Goal: Communication & Community: Share content

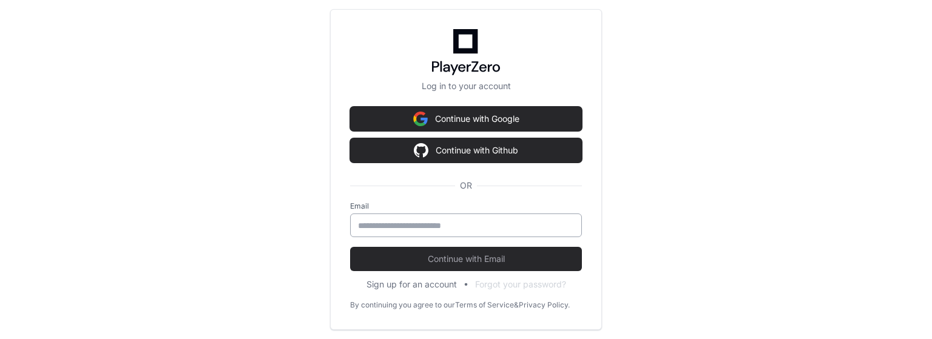
click at [479, 226] on input "email" at bounding box center [466, 226] width 216 height 12
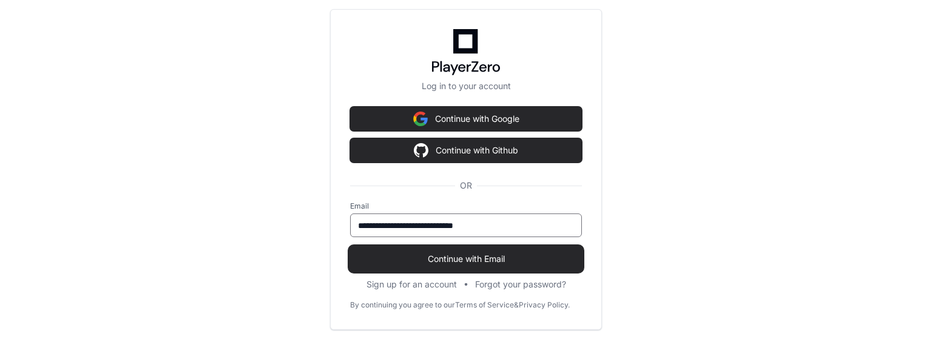
type input "**********"
click at [478, 262] on span "Continue with Email" at bounding box center [466, 259] width 232 height 12
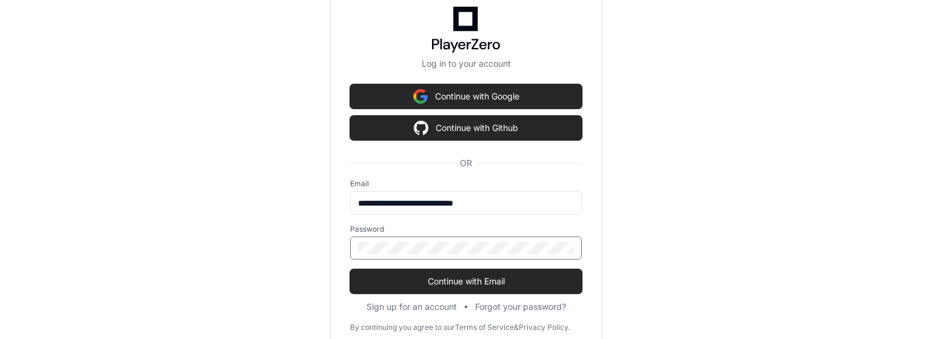
click at [350, 269] on button "Continue with Email" at bounding box center [466, 281] width 232 height 24
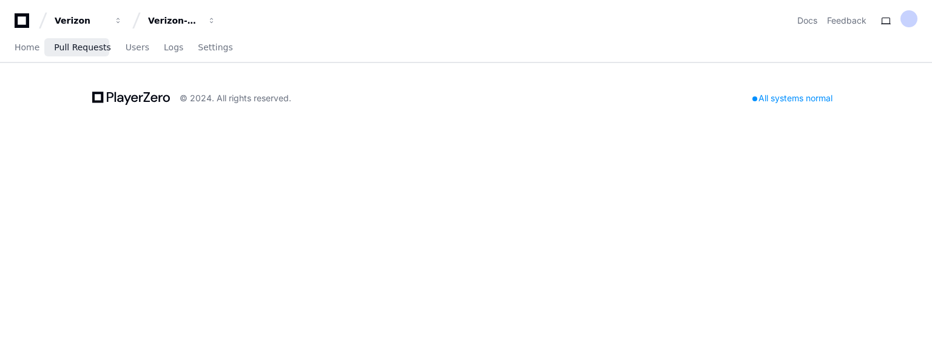
click at [63, 49] on span "Pull Requests" at bounding box center [82, 47] width 56 height 7
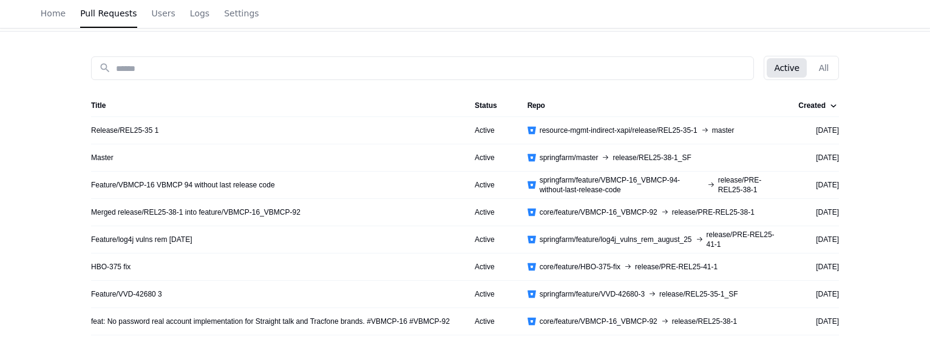
scroll to position [243, 0]
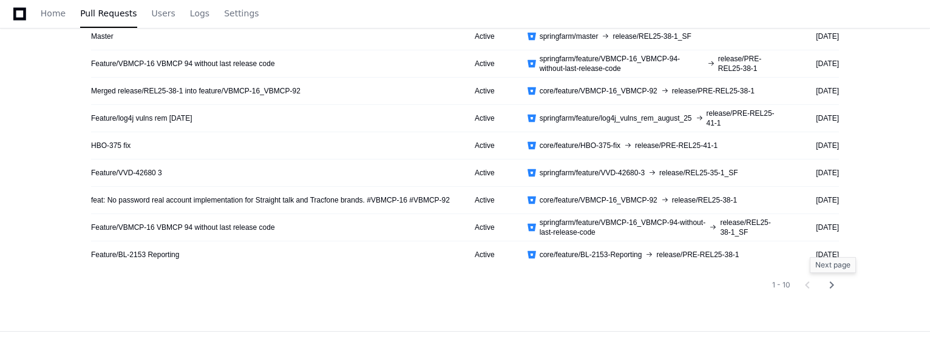
click at [830, 288] on mat-icon "chevron_right" at bounding box center [831, 285] width 15 height 15
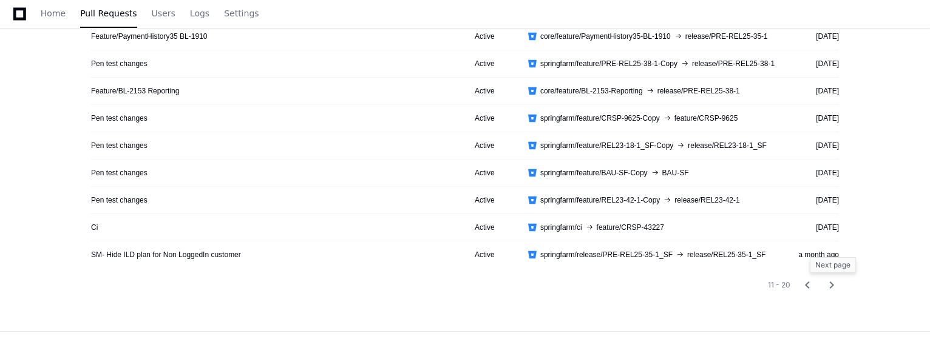
click at [831, 289] on mat-icon "chevron_right" at bounding box center [831, 285] width 15 height 15
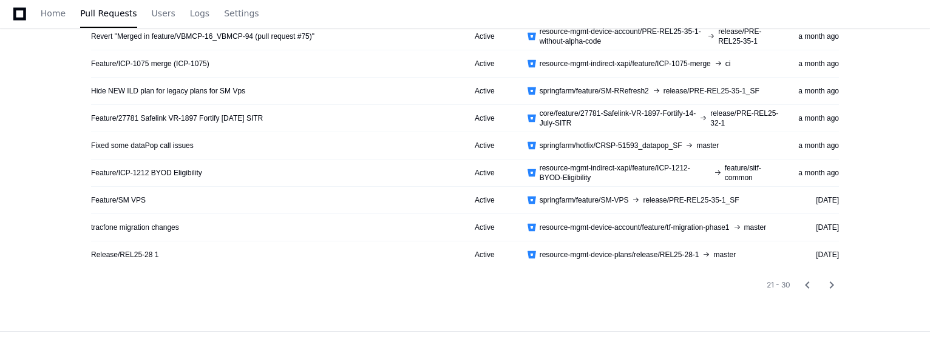
scroll to position [0, 0]
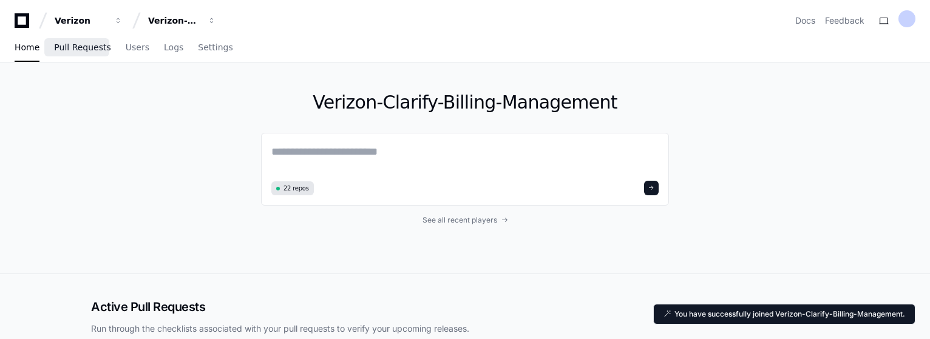
click at [73, 46] on span "Pull Requests" at bounding box center [82, 47] width 56 height 7
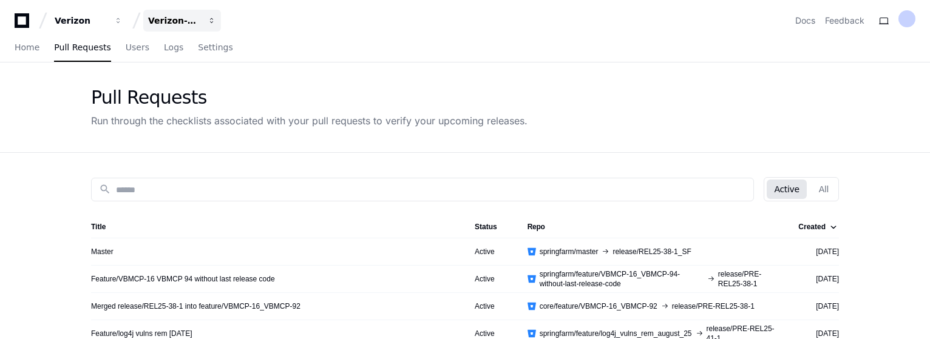
click at [123, 19] on span "button" at bounding box center [118, 20] width 8 height 8
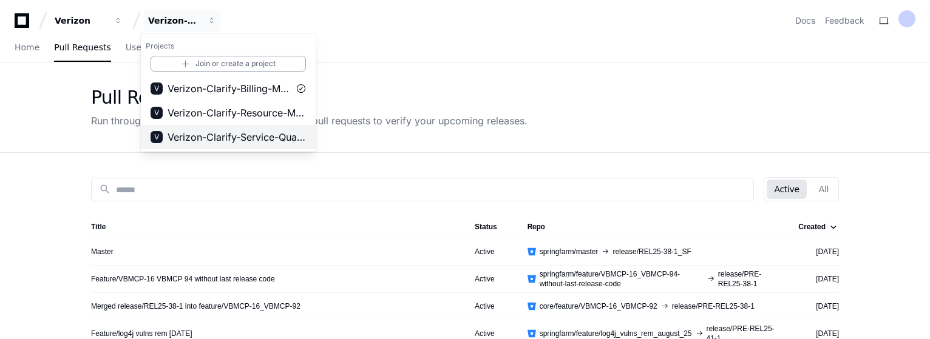
click at [268, 141] on span "Verizon-Clarify-Service-Qualifications" at bounding box center [236, 137] width 138 height 15
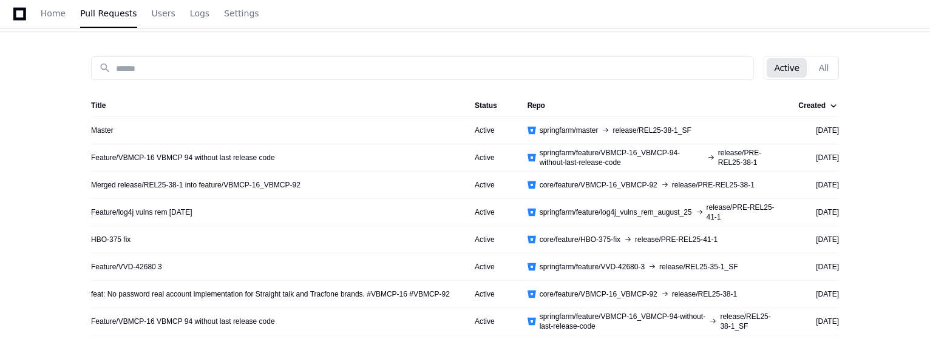
scroll to position [182, 0]
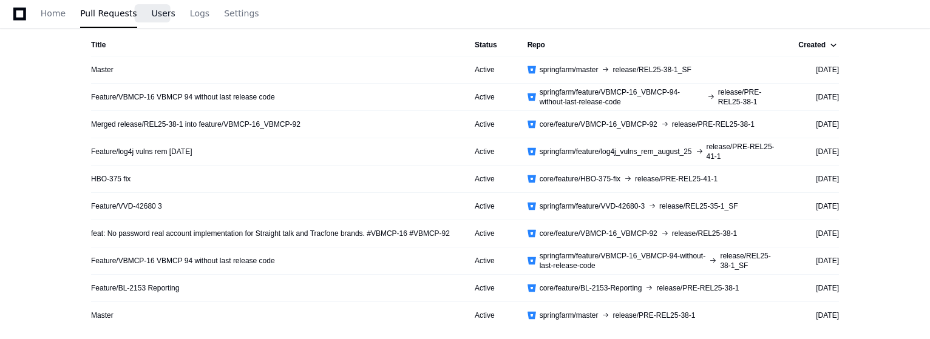
click at [152, 17] on span "Users" at bounding box center [164, 13] width 24 height 7
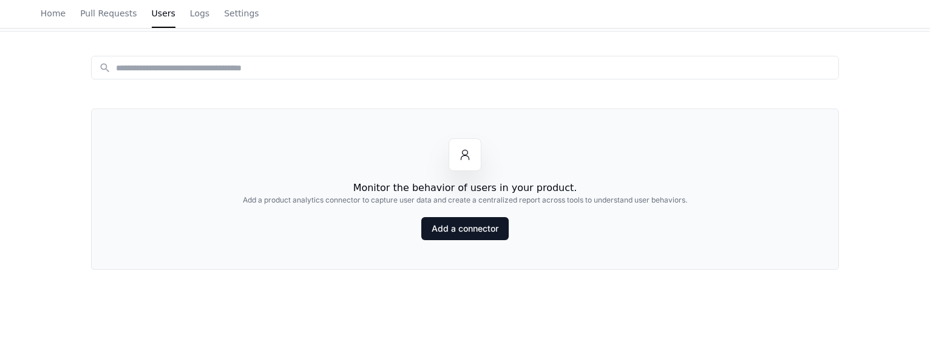
scroll to position [61, 0]
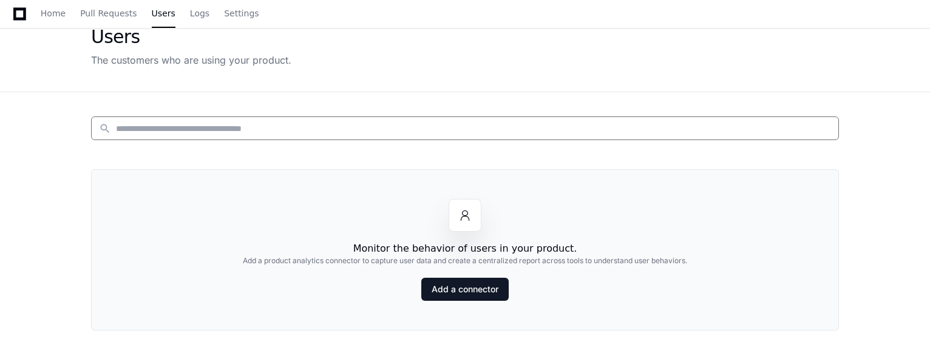
click at [239, 129] on input at bounding box center [473, 129] width 715 height 12
drag, startPoint x: 240, startPoint y: 131, endPoint x: 51, endPoint y: 114, distance: 190.1
click at [51, 114] on app-customers-list "Users The customers who are using your product. search **** Monitor the behavio…" at bounding box center [465, 217] width 930 height 430
type input "*"
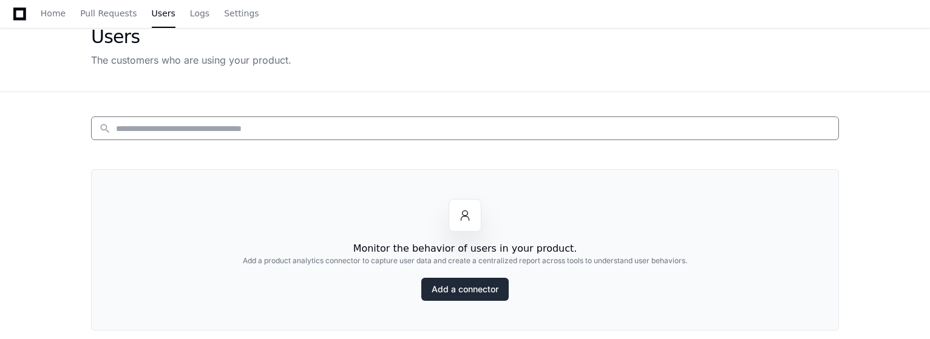
click at [458, 294] on link "Add a connector" at bounding box center [464, 289] width 87 height 23
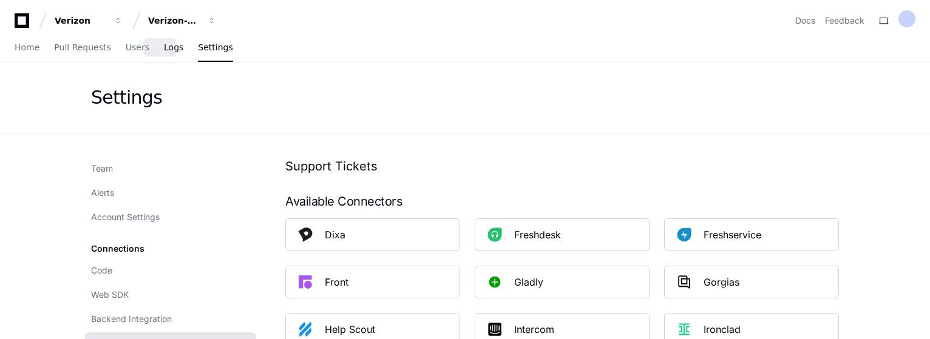
click at [164, 49] on span "Logs" at bounding box center [173, 47] width 19 height 7
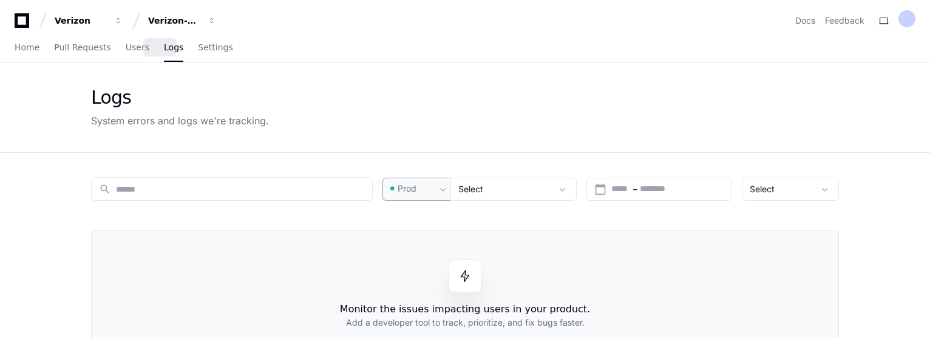
click at [445, 189] on span at bounding box center [443, 189] width 12 height 12
drag, startPoint x: 516, startPoint y: 235, endPoint x: 522, endPoint y: 225, distance: 12.2
click at [517, 235] on div at bounding box center [465, 169] width 930 height 339
click at [554, 191] on div at bounding box center [564, 189] width 24 height 12
click at [562, 191] on span at bounding box center [562, 189] width 12 height 12
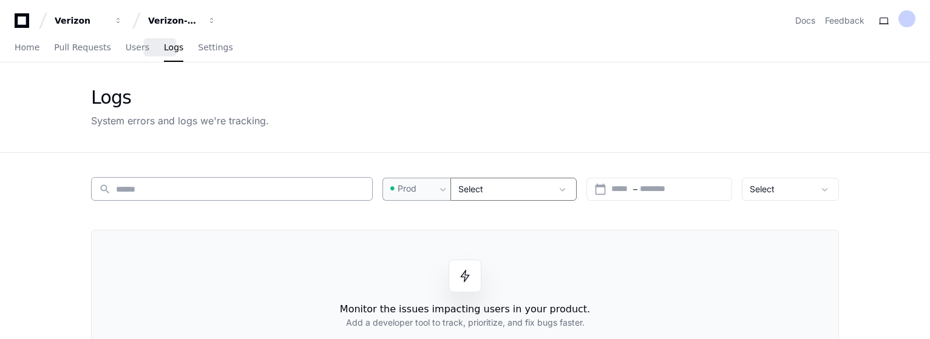
click at [198, 187] on input at bounding box center [240, 189] width 249 height 12
click at [562, 190] on span at bounding box center [562, 189] width 12 height 12
click at [805, 184] on div "Select" at bounding box center [781, 189] width 64 height 12
click at [805, 184] on div at bounding box center [465, 169] width 930 height 339
click at [805, 184] on div "Select" at bounding box center [781, 189] width 64 height 12
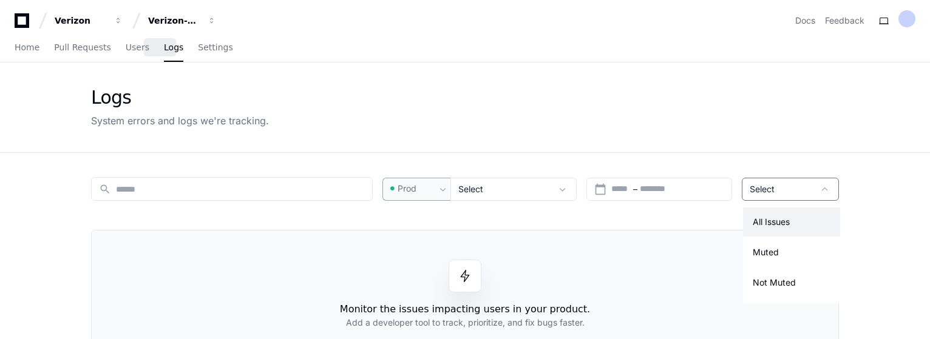
click at [805, 184] on div at bounding box center [465, 169] width 930 height 339
click at [482, 178] on div "Select" at bounding box center [513, 189] width 126 height 23
click at [483, 186] on span "Select" at bounding box center [470, 189] width 25 height 10
click at [421, 194] on div "Prod" at bounding box center [412, 189] width 48 height 12
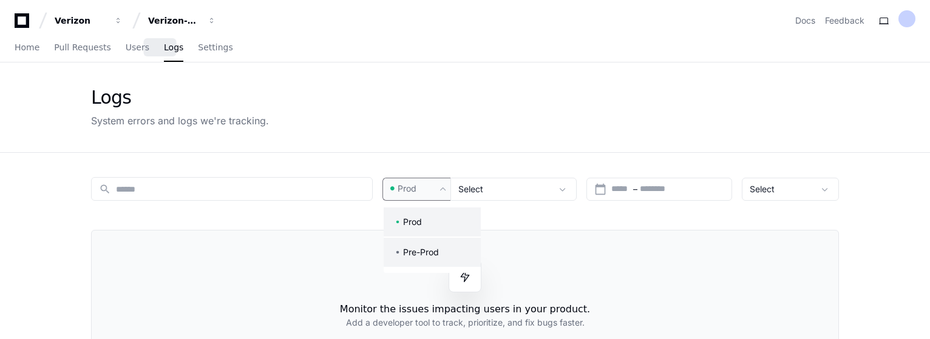
click at [408, 256] on span "Pre-Prod" at bounding box center [421, 252] width 36 height 12
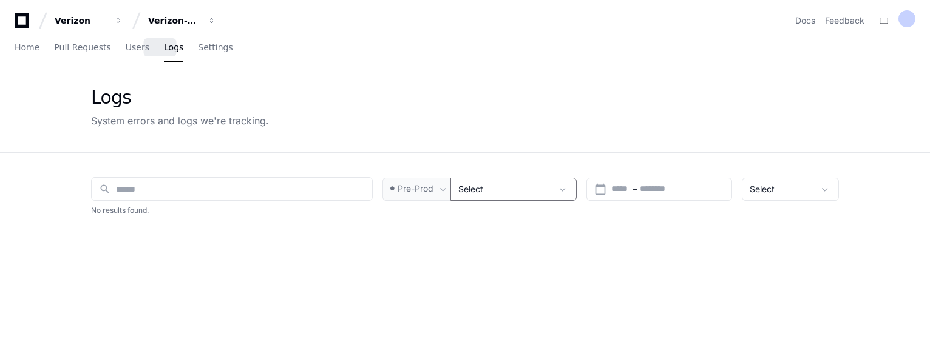
click at [499, 183] on div "Select" at bounding box center [504, 189] width 93 height 12
click at [504, 187] on div "Select" at bounding box center [504, 189] width 93 height 12
click at [410, 189] on span "Pre-Prod" at bounding box center [415, 189] width 36 height 12
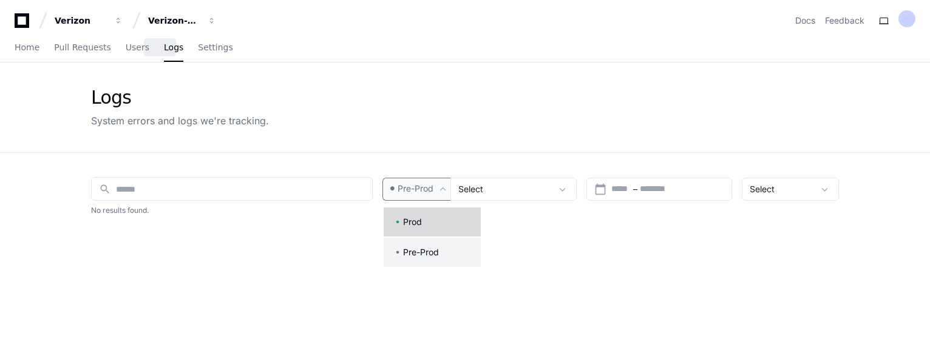
click at [411, 226] on span "Prod" at bounding box center [412, 222] width 19 height 12
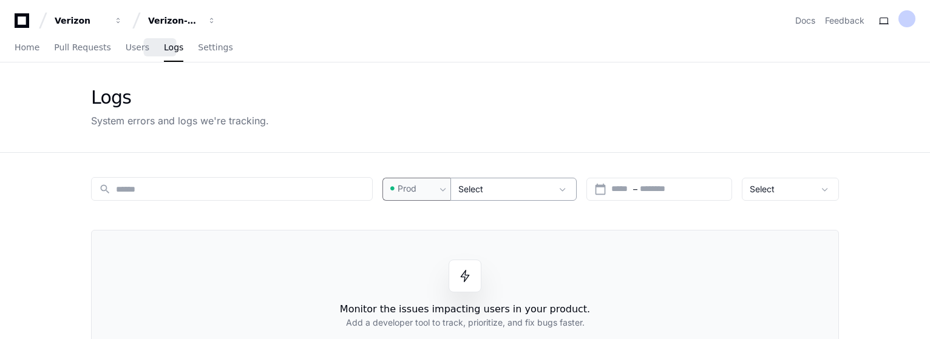
click at [512, 190] on div "Select" at bounding box center [504, 189] width 93 height 12
click at [628, 194] on input "text" at bounding box center [620, 189] width 19 height 12
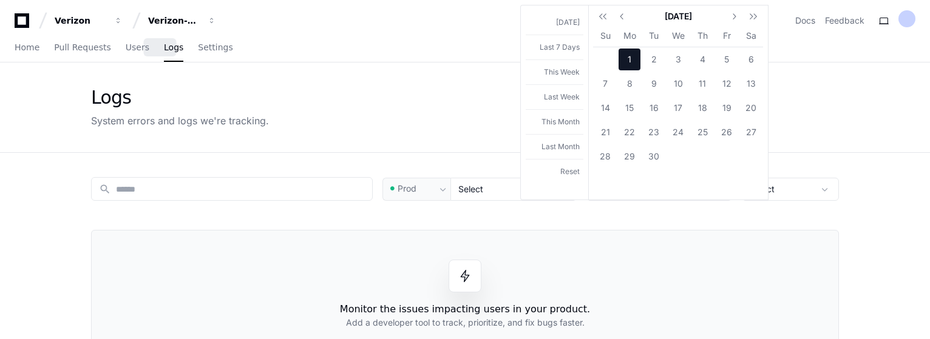
click at [627, 61] on span "1" at bounding box center [629, 60] width 22 height 22
type input "**********"
click at [626, 55] on span "1" at bounding box center [629, 60] width 22 height 22
type input "**********"
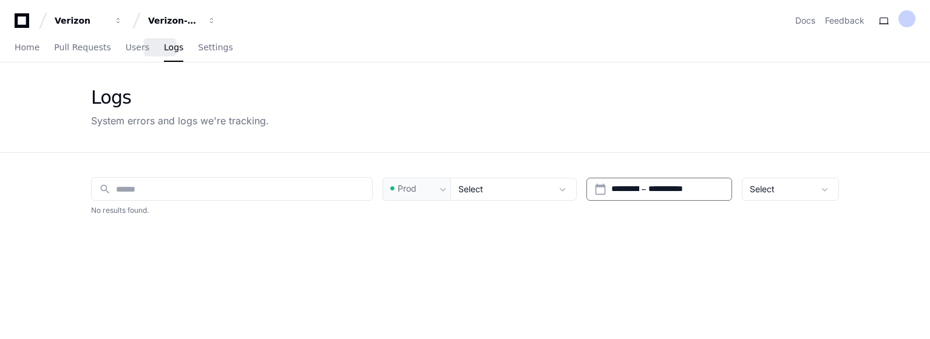
click at [648, 201] on div "**********" at bounding box center [464, 322] width 777 height 339
click at [639, 194] on input "**********" at bounding box center [625, 189] width 28 height 12
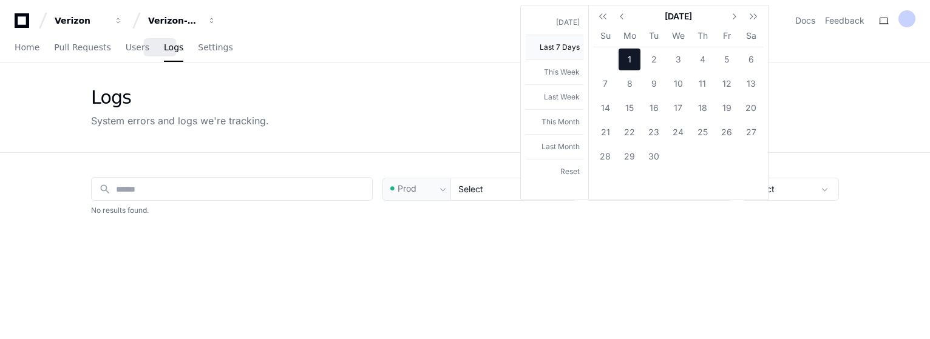
click at [556, 52] on button "Last 7 Days" at bounding box center [555, 47] width 58 height 25
type input "**********"
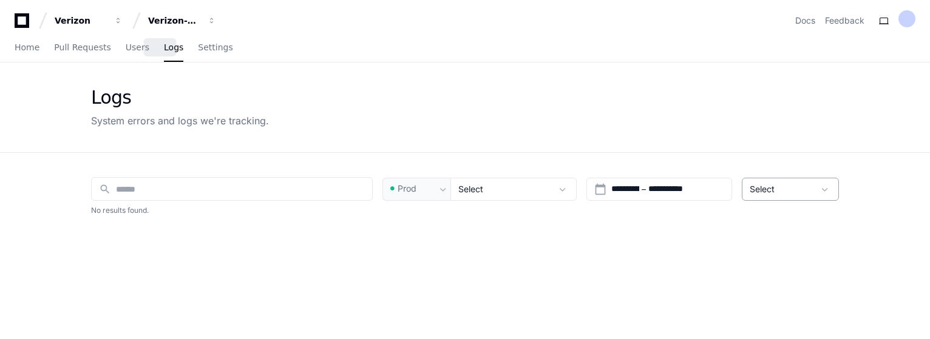
click at [795, 197] on div "Select" at bounding box center [790, 189] width 97 height 23
click at [796, 194] on div at bounding box center [465, 169] width 930 height 339
click at [793, 194] on div "Select" at bounding box center [781, 189] width 64 height 12
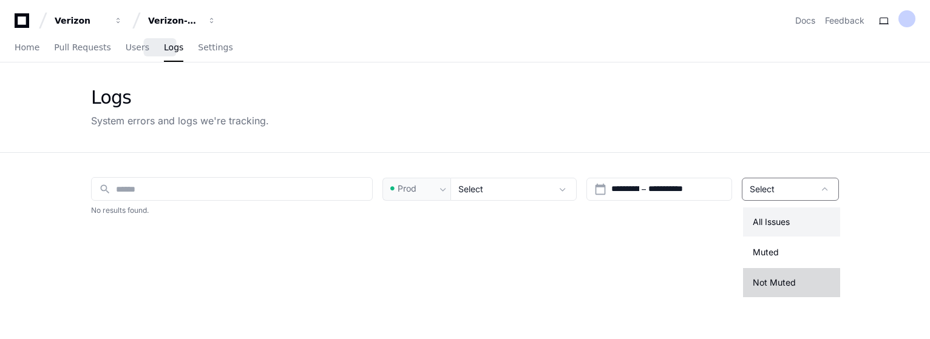
click at [781, 283] on span "Not Muted" at bounding box center [774, 283] width 43 height 12
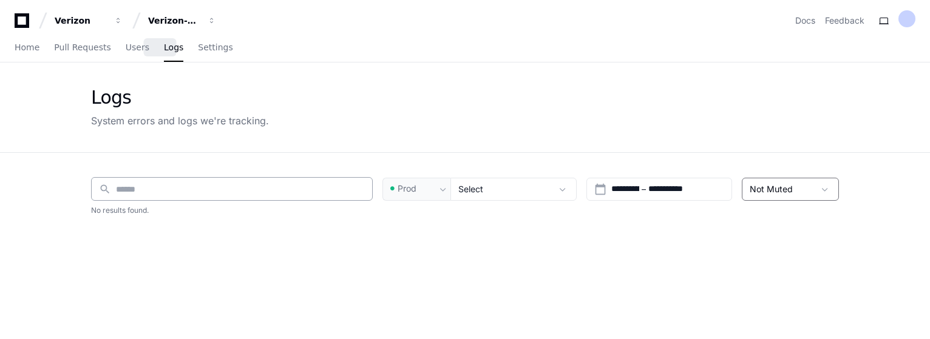
click at [333, 180] on div "search" at bounding box center [232, 189] width 282 height 24
click at [323, 184] on input at bounding box center [240, 189] width 249 height 12
type input "***"
drag, startPoint x: 199, startPoint y: 184, endPoint x: 0, endPoint y: 192, distance: 199.2
click at [0, 192] on app-issue-list-page "**********" at bounding box center [465, 278] width 930 height 430
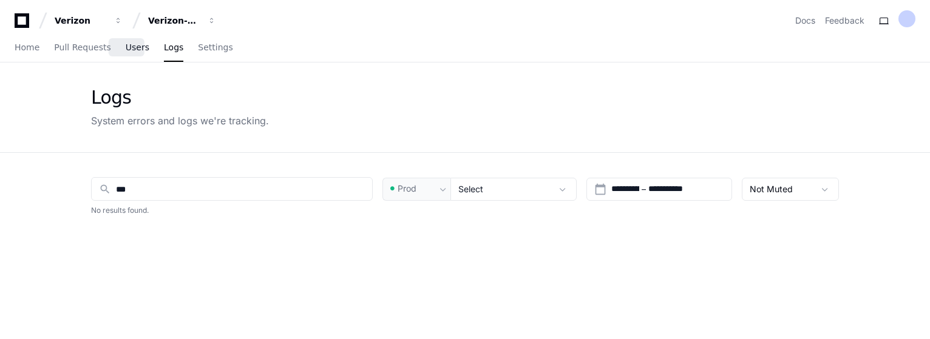
click at [136, 47] on span "Users" at bounding box center [138, 47] width 24 height 7
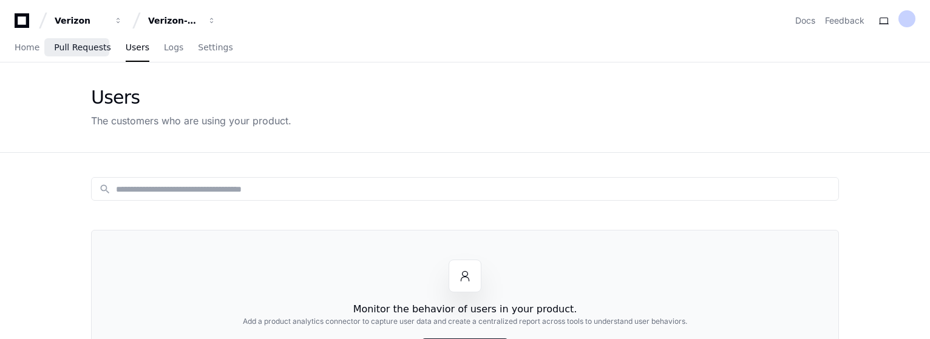
click at [87, 44] on span "Pull Requests" at bounding box center [82, 47] width 56 height 7
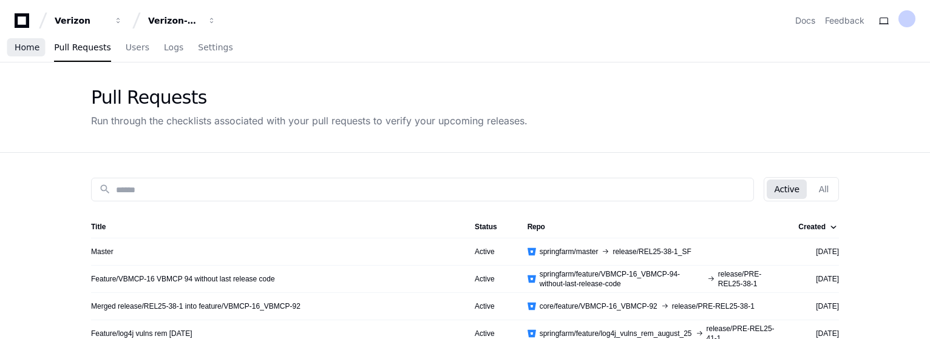
click at [27, 49] on span "Home" at bounding box center [27, 47] width 25 height 7
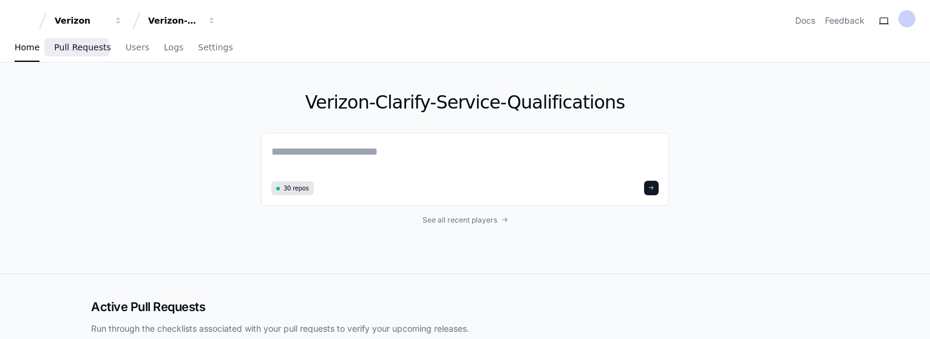
click at [78, 44] on span "Pull Requests" at bounding box center [82, 47] width 56 height 7
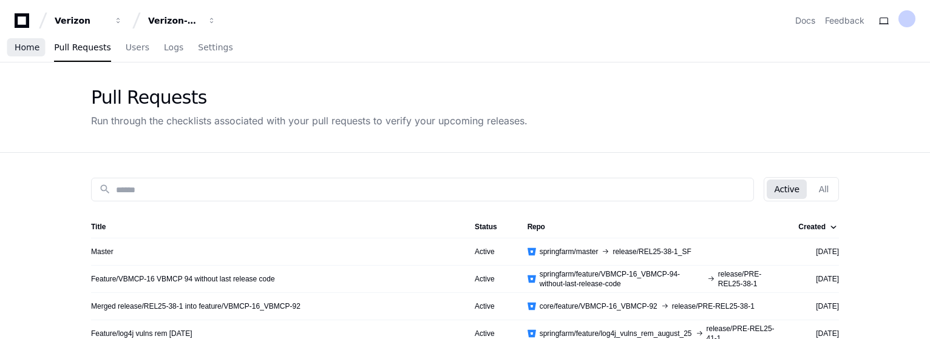
click at [32, 47] on span "Home" at bounding box center [27, 47] width 25 height 7
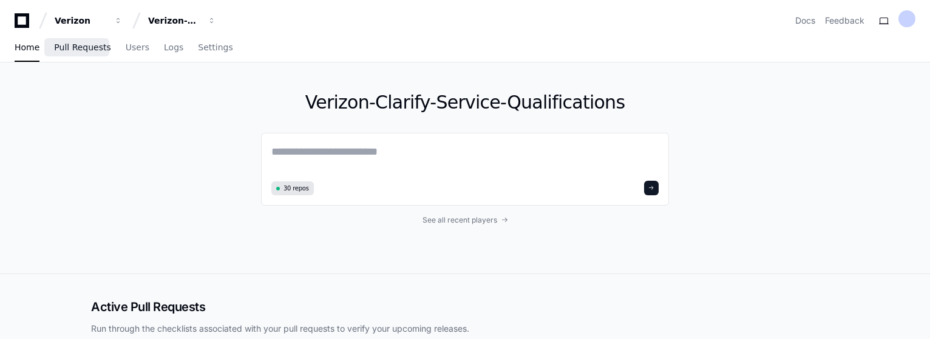
click at [81, 51] on span "Pull Requests" at bounding box center [82, 47] width 56 height 7
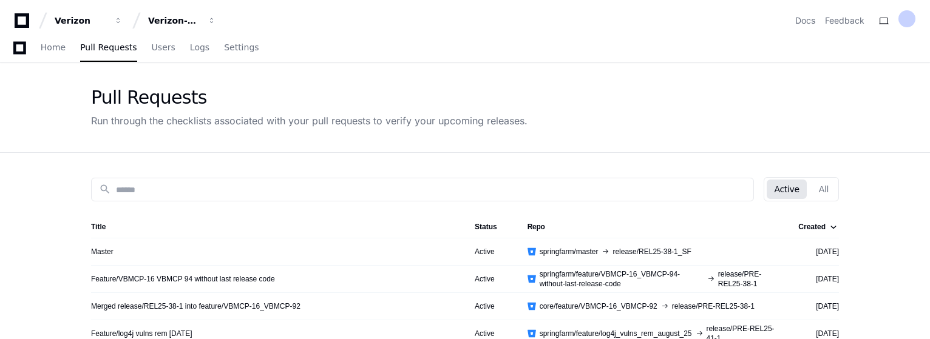
scroll to position [121, 0]
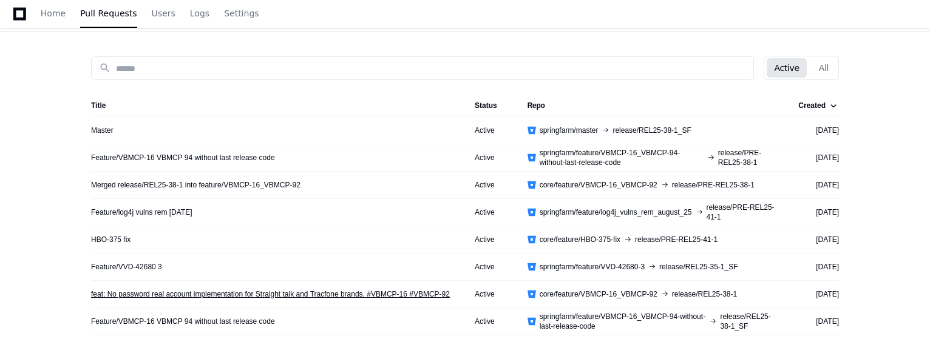
click at [350, 297] on link "feat: No password real account implementation for Straight talk and Tracfone br…" at bounding box center [270, 294] width 359 height 10
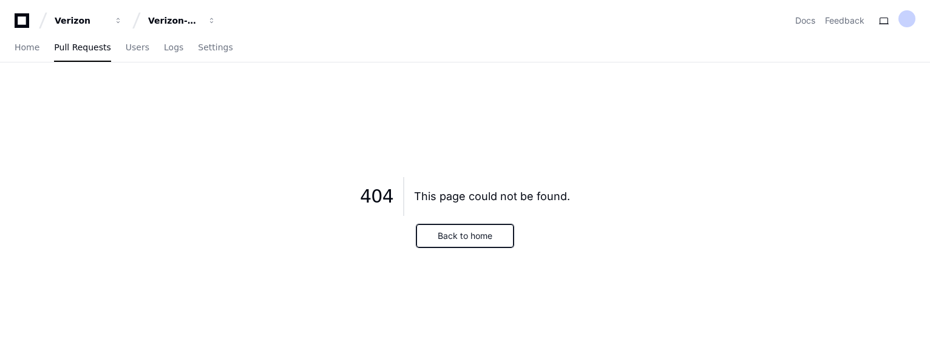
click at [479, 232] on button "Back to home" at bounding box center [464, 236] width 97 height 23
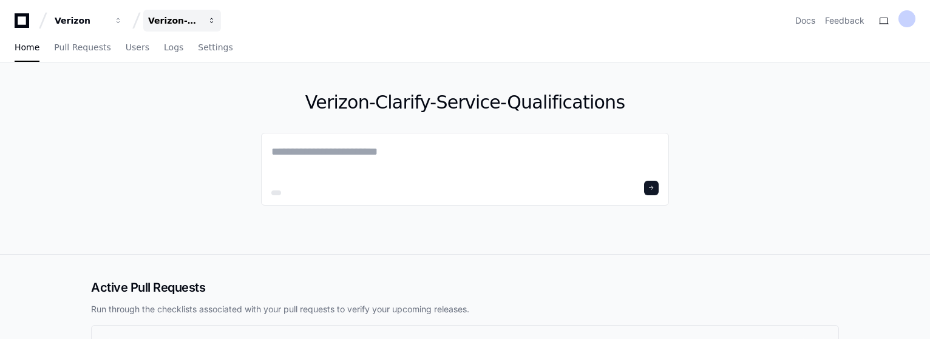
click at [202, 18] on button "Verizon-Clarify-Service-Qualifications" at bounding box center [182, 21] width 78 height 22
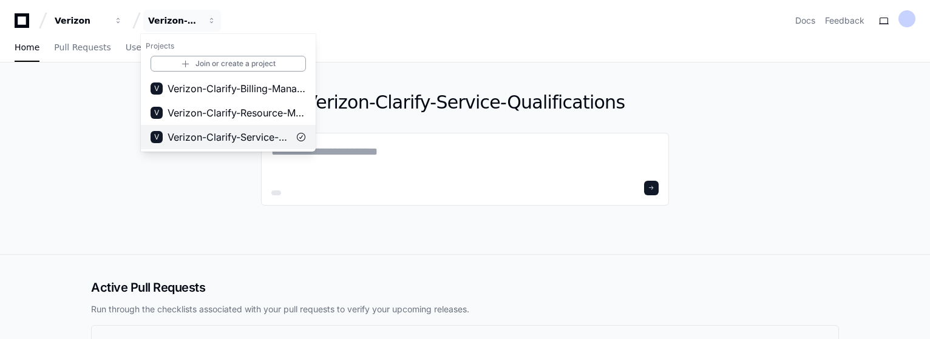
click at [261, 140] on span "Verizon-Clarify-Service-Qualifications" at bounding box center [227, 137] width 121 height 15
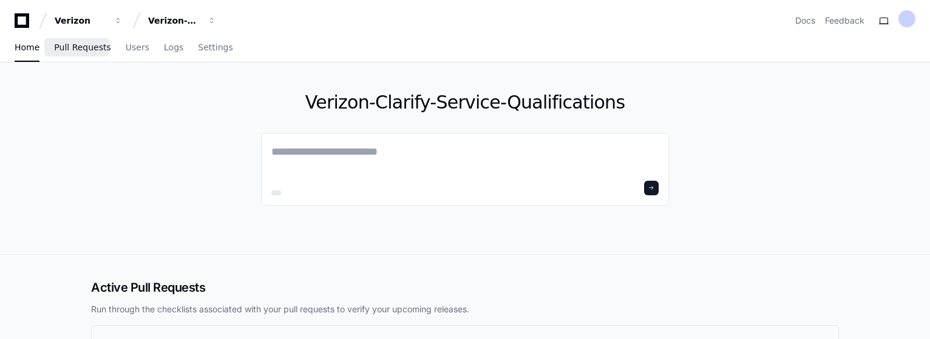
click at [78, 51] on span "Pull Requests" at bounding box center [82, 47] width 56 height 7
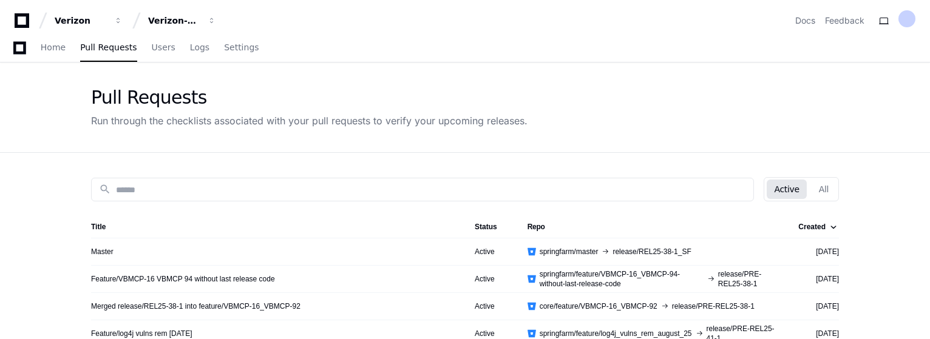
scroll to position [182, 0]
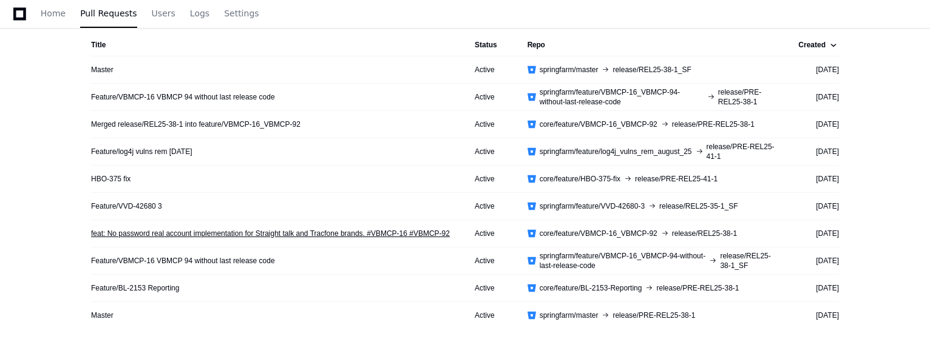
click at [305, 229] on link "feat: No password real account implementation for Straight talk and Tracfone br…" at bounding box center [270, 234] width 359 height 10
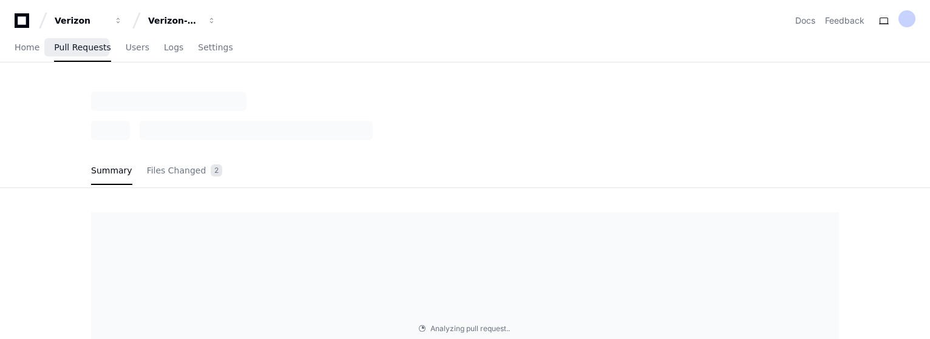
click at [89, 51] on span "Pull Requests" at bounding box center [82, 47] width 56 height 7
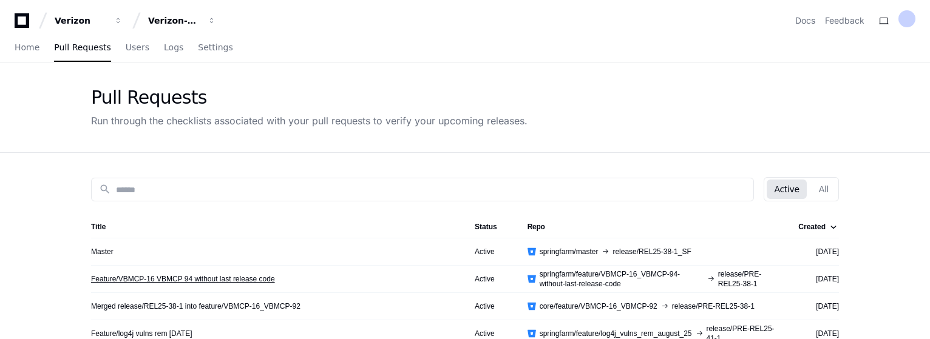
click at [248, 279] on link "Feature/VBMCP-16 VBMCP 94 without last release code" at bounding box center [183, 279] width 184 height 10
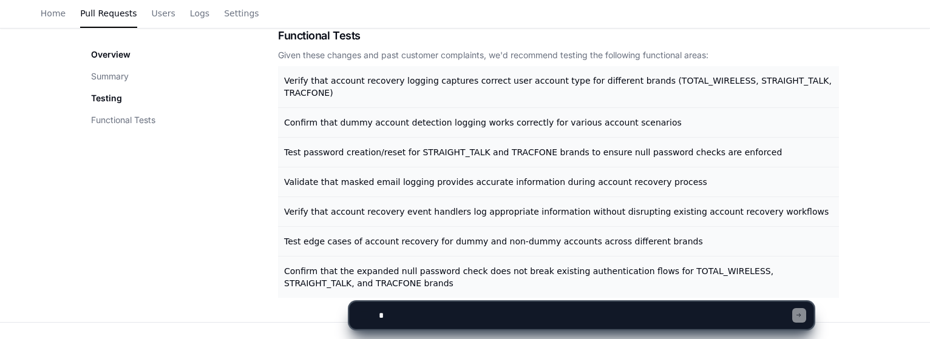
scroll to position [607, 0]
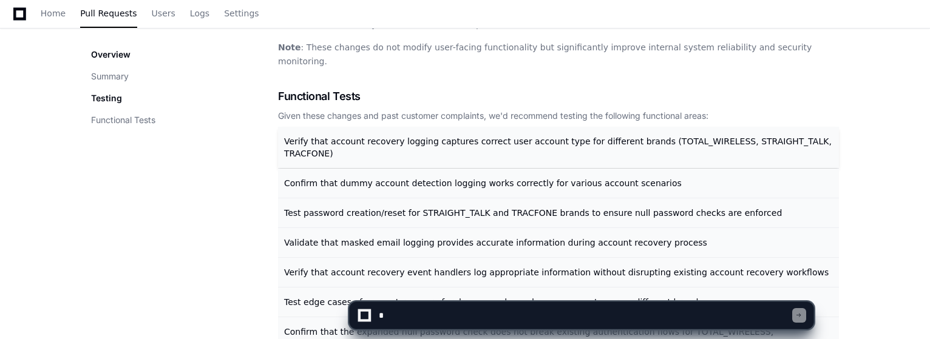
click at [384, 137] on span "Verify that account recovery logging captures correct user account type for dif…" at bounding box center [557, 148] width 547 height 22
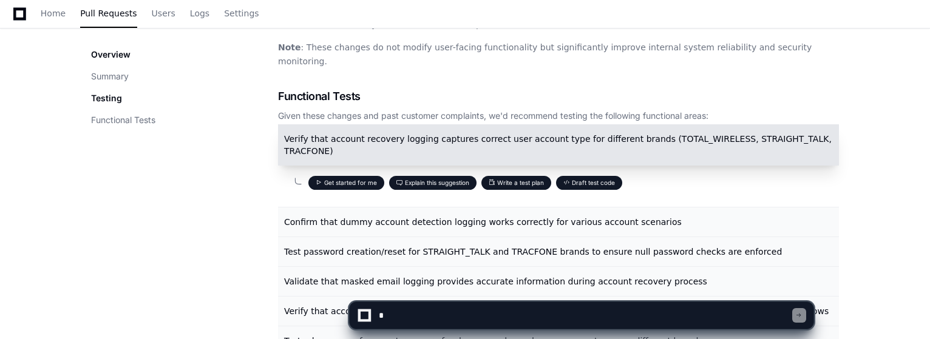
click at [608, 176] on button "Draft test code" at bounding box center [589, 183] width 66 height 14
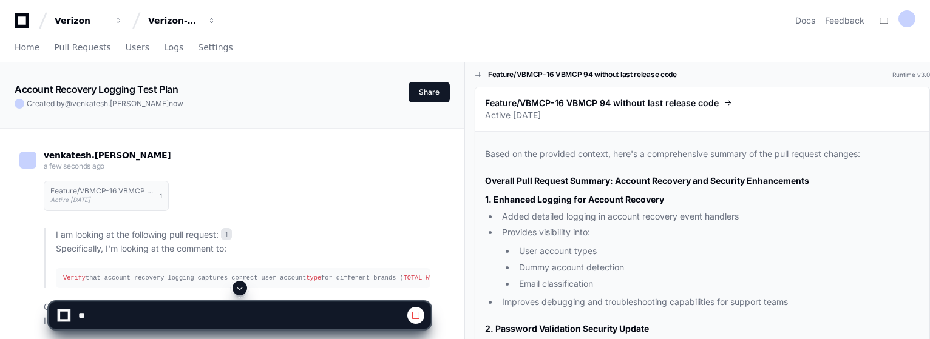
click at [238, 288] on span at bounding box center [240, 288] width 10 height 10
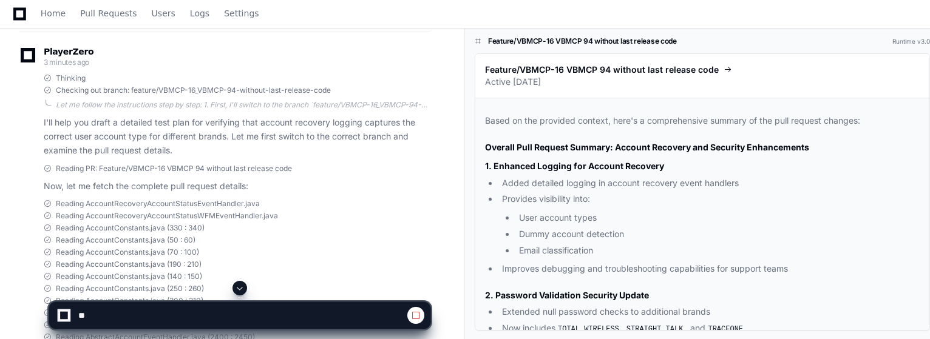
click at [238, 288] on span at bounding box center [240, 288] width 10 height 10
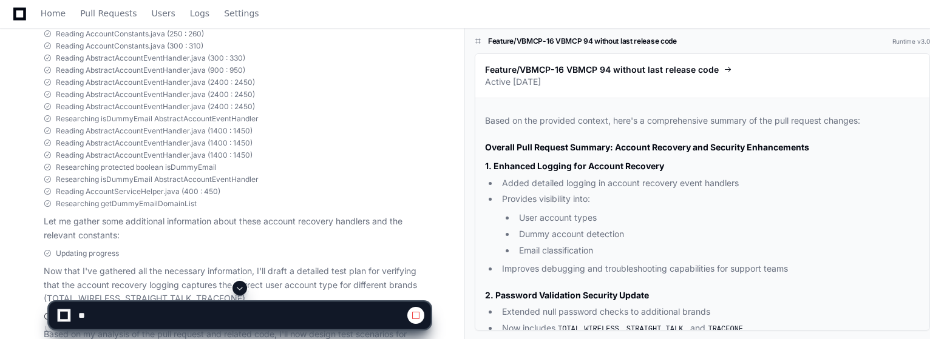
click at [242, 288] on span at bounding box center [240, 288] width 10 height 10
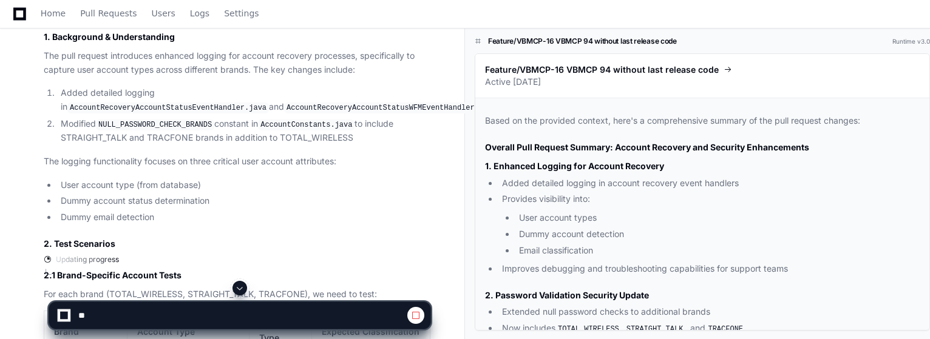
scroll to position [821, 0]
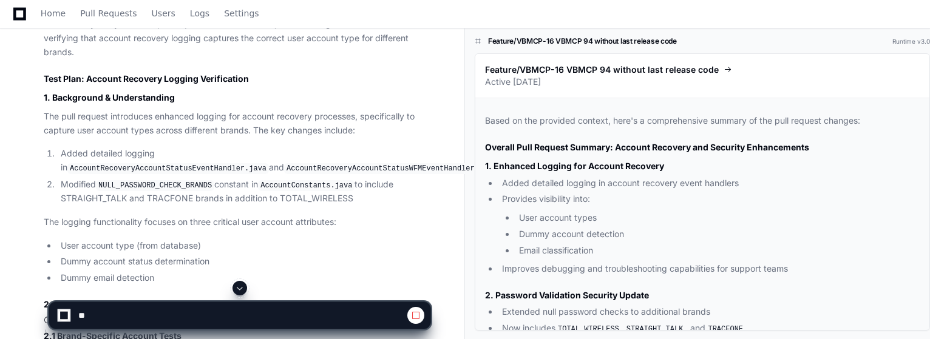
click at [240, 291] on span at bounding box center [240, 288] width 10 height 10
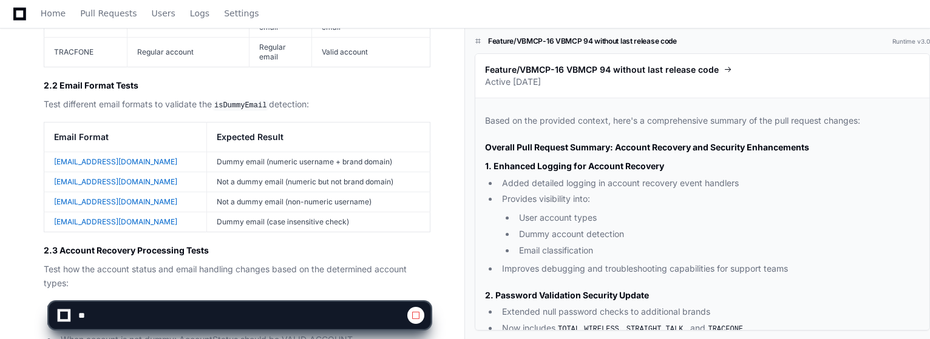
scroll to position [1617, 0]
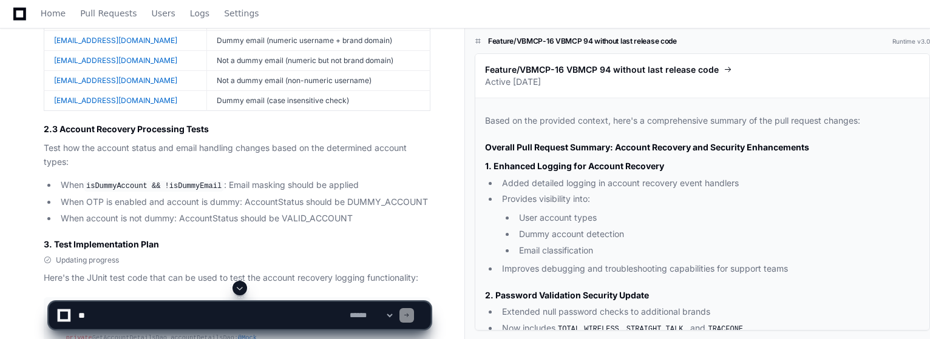
click at [237, 290] on span at bounding box center [240, 288] width 10 height 10
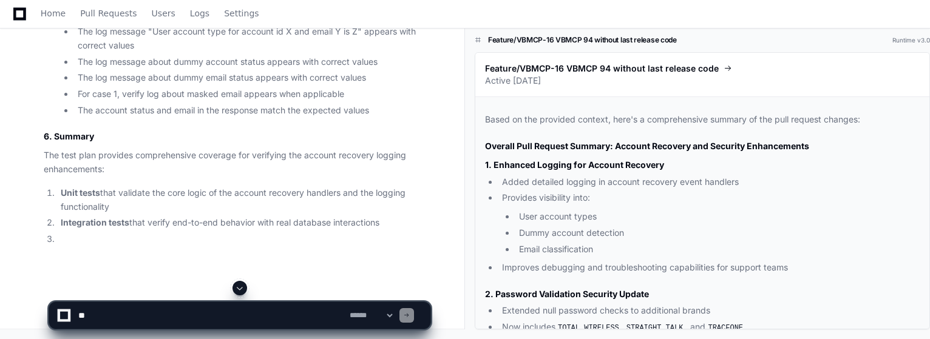
click at [241, 291] on span at bounding box center [240, 288] width 10 height 10
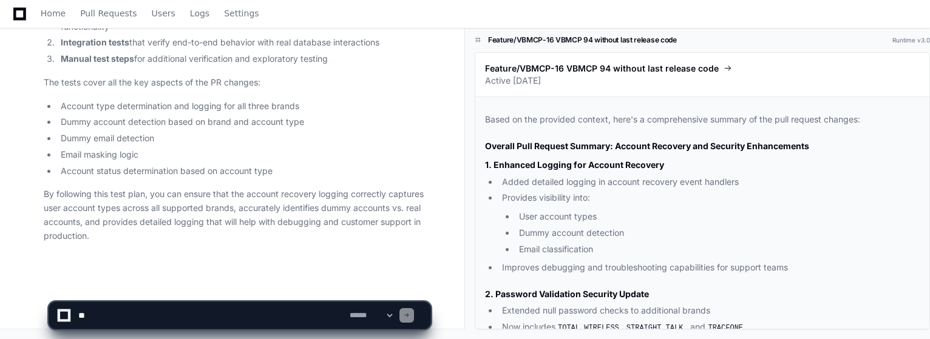
scroll to position [8369, 0]
click at [394, 311] on select "**********" at bounding box center [370, 315] width 47 height 8
click at [394, 318] on select "**********" at bounding box center [370, 315] width 47 height 8
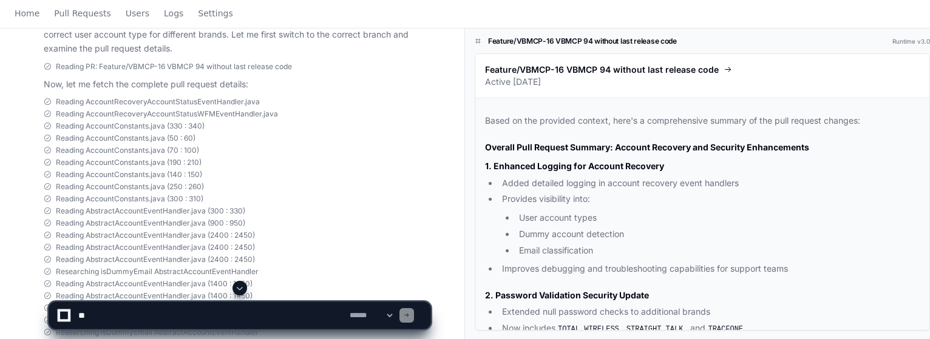
scroll to position [0, 0]
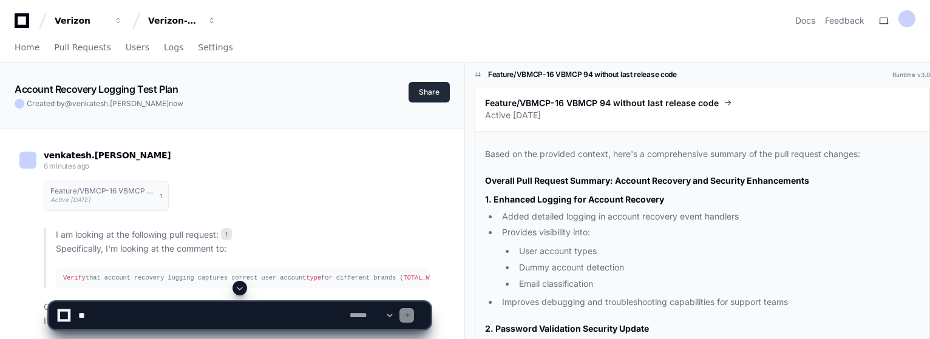
click at [430, 91] on button "Share" at bounding box center [428, 92] width 41 height 21
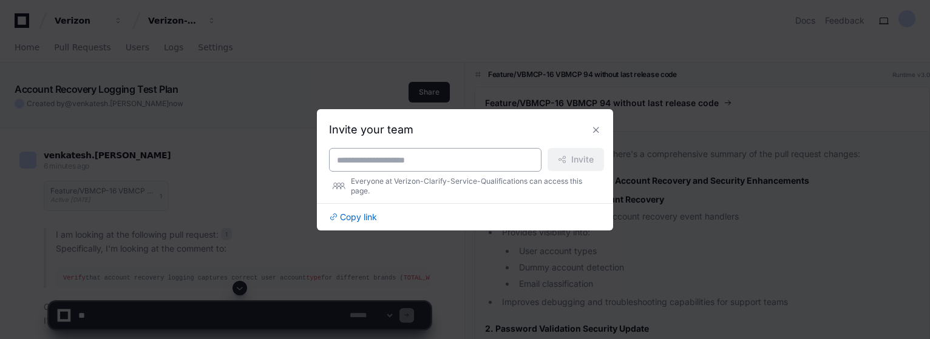
click at [427, 162] on input at bounding box center [435, 160] width 197 height 12
type input "**********"
drag, startPoint x: 570, startPoint y: 162, endPoint x: 499, endPoint y: 219, distance: 91.1
click at [503, 219] on div "**********" at bounding box center [465, 172] width 272 height 102
click at [571, 163] on span "Invite" at bounding box center [582, 160] width 22 height 12
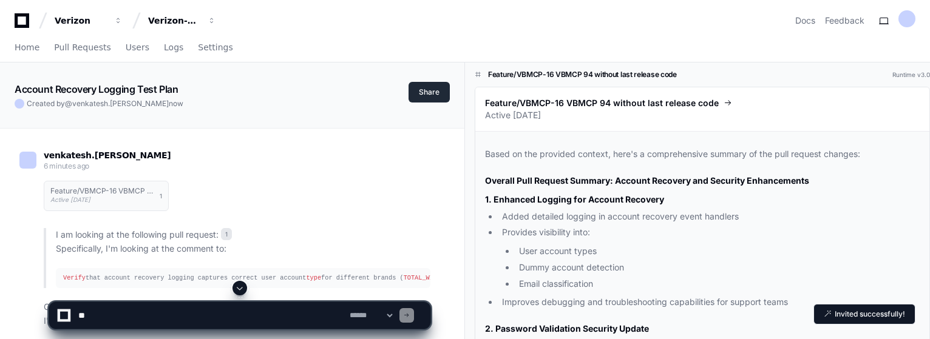
click at [427, 89] on button "Share" at bounding box center [428, 92] width 41 height 21
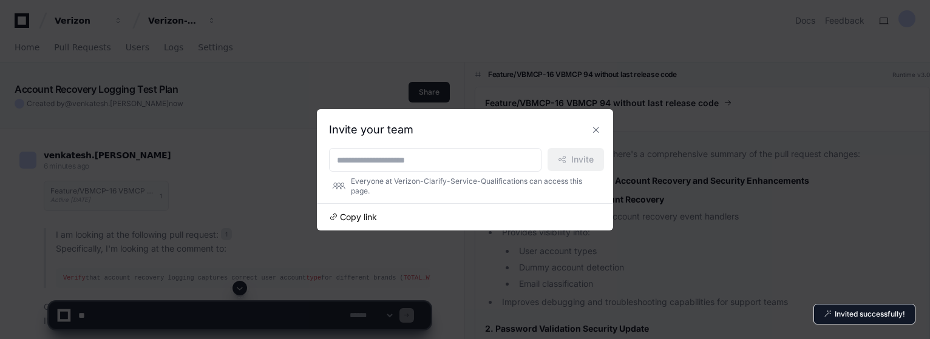
click at [364, 216] on span "Copy link" at bounding box center [358, 217] width 37 height 12
click at [595, 130] on button at bounding box center [595, 129] width 19 height 19
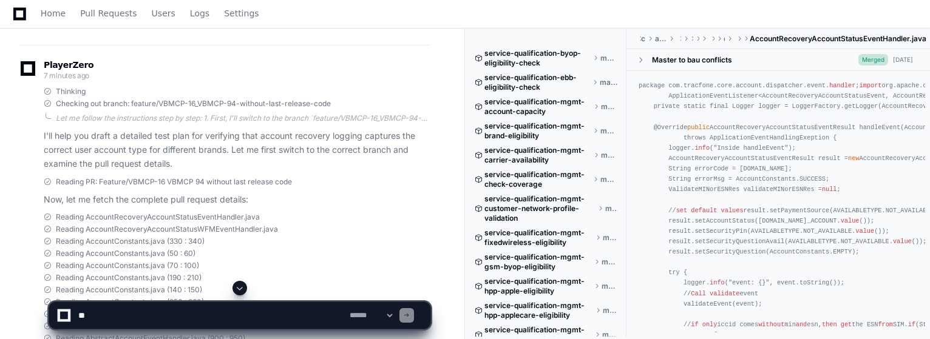
scroll to position [425, 0]
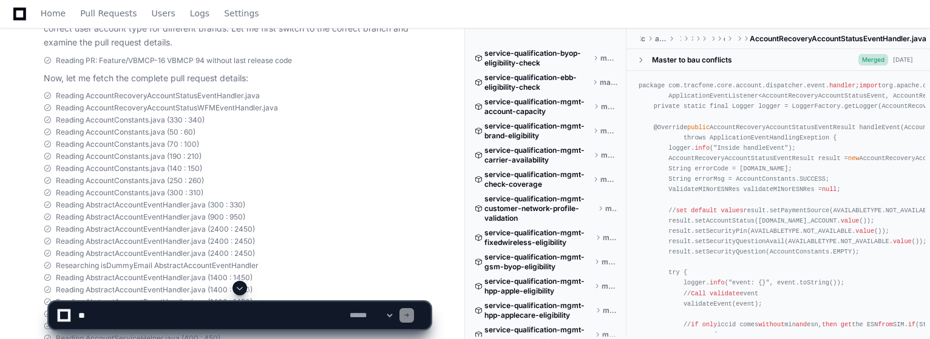
click at [242, 286] on span at bounding box center [240, 288] width 10 height 10
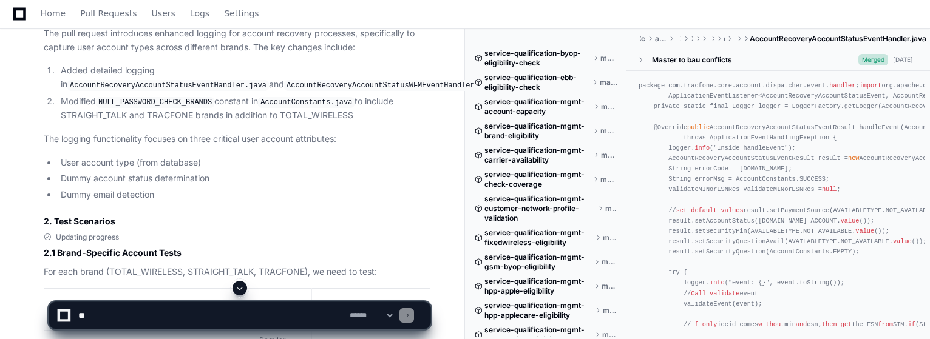
scroll to position [783, 0]
